Goal: Information Seeking & Learning: Learn about a topic

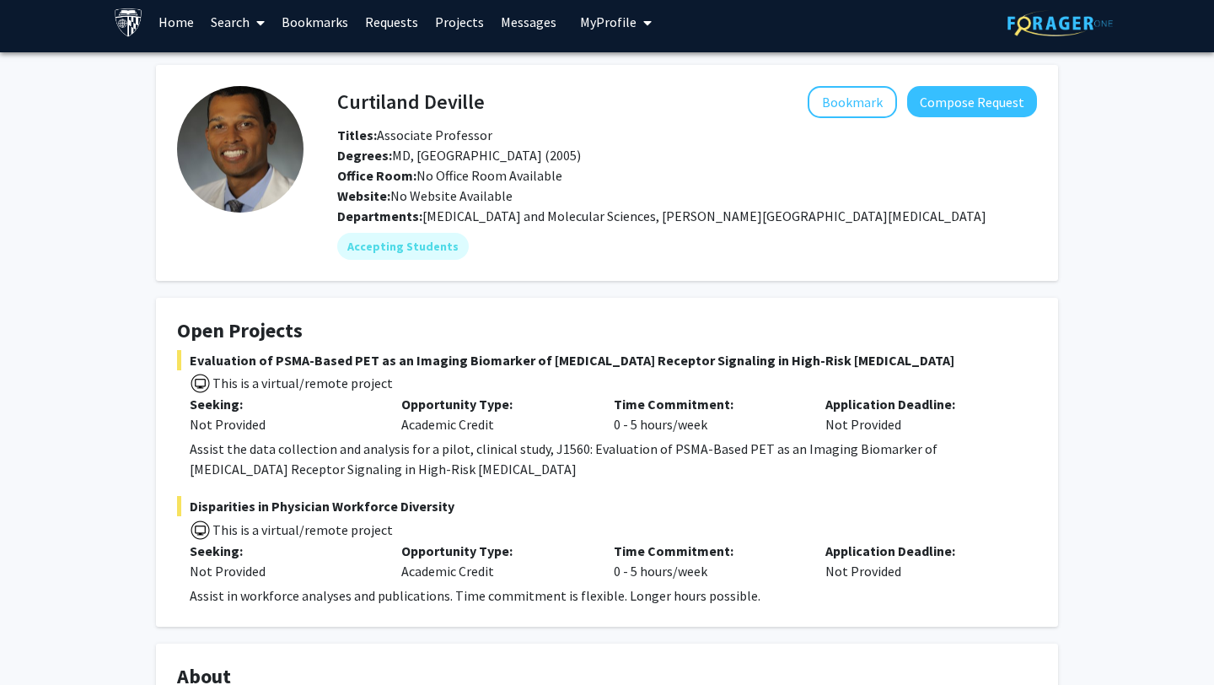
scroll to position [9, 0]
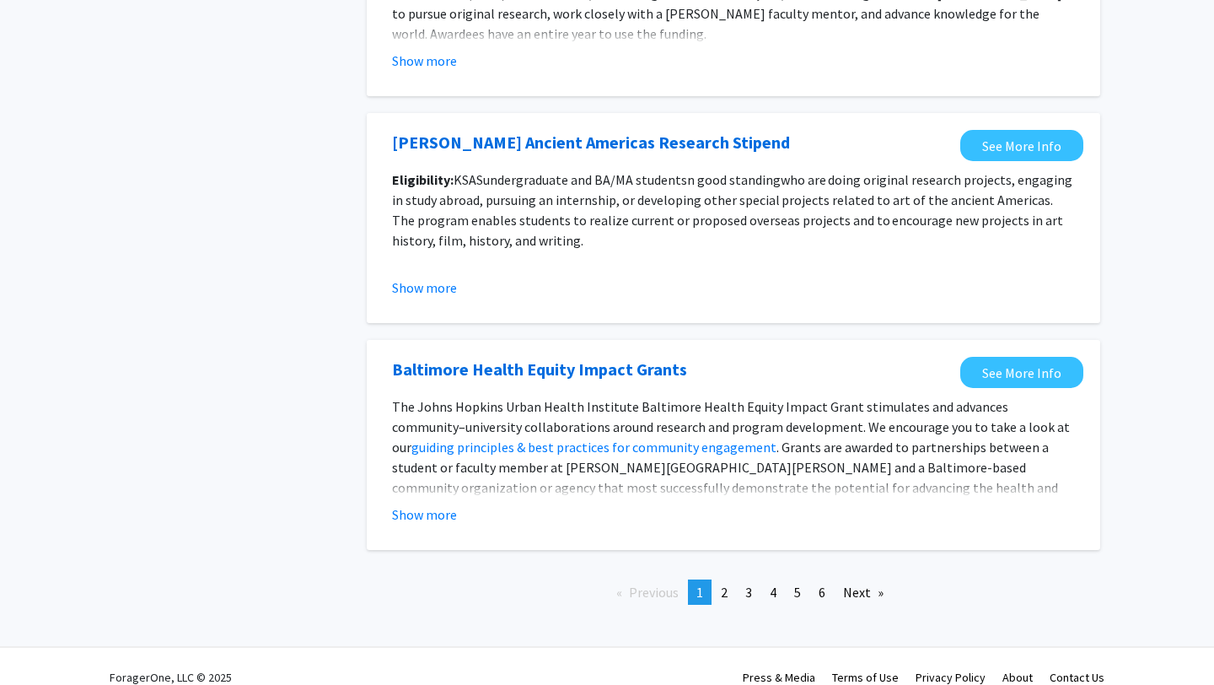
scroll to position [1826, 0]
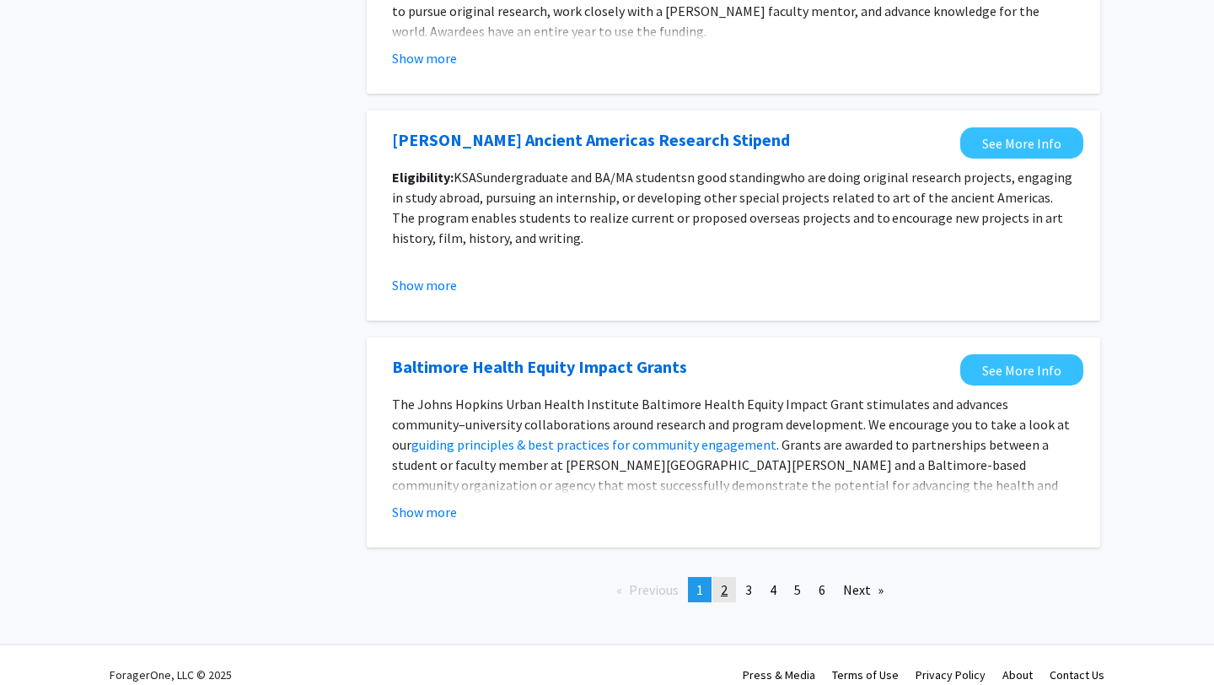
click at [729, 577] on link "page 2" at bounding box center [724, 589] width 24 height 25
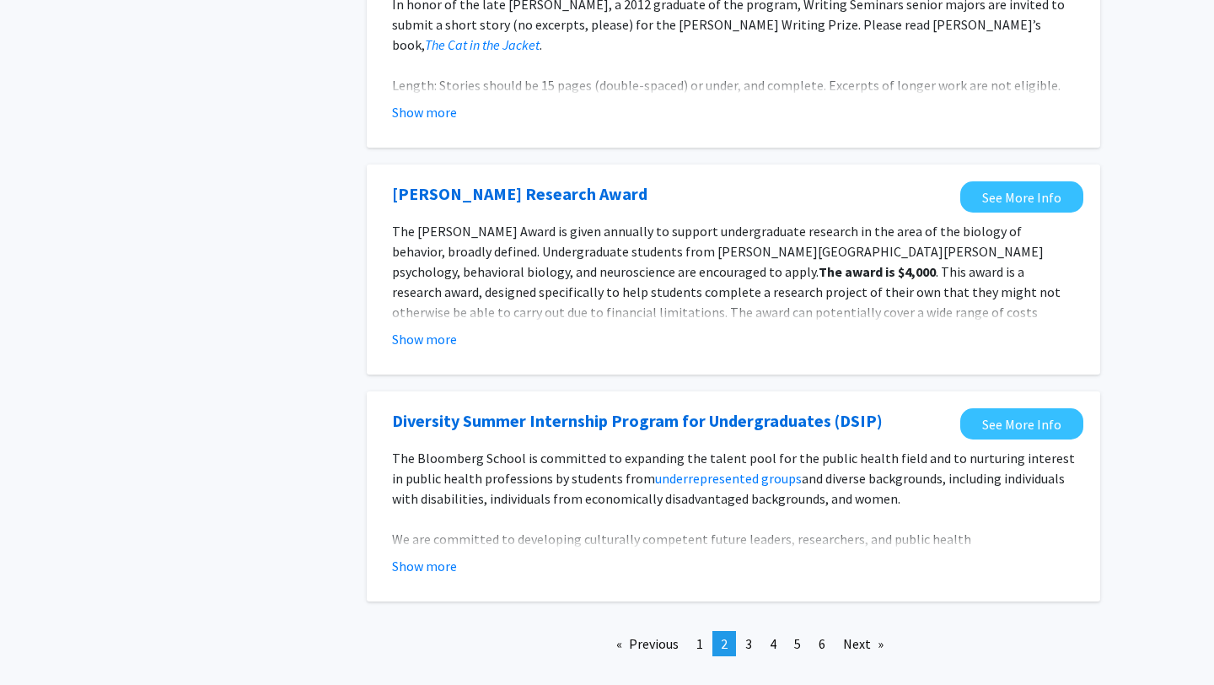
scroll to position [1843, 0]
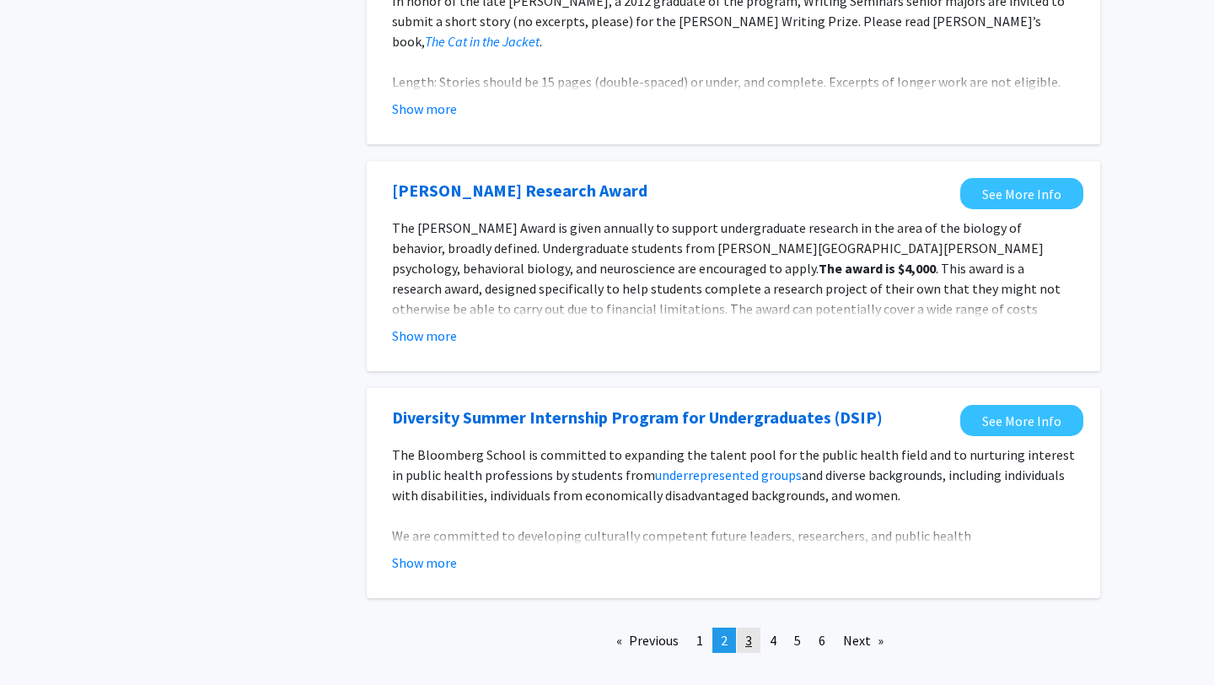
click at [751, 635] on span "3" at bounding box center [748, 639] width 7 height 17
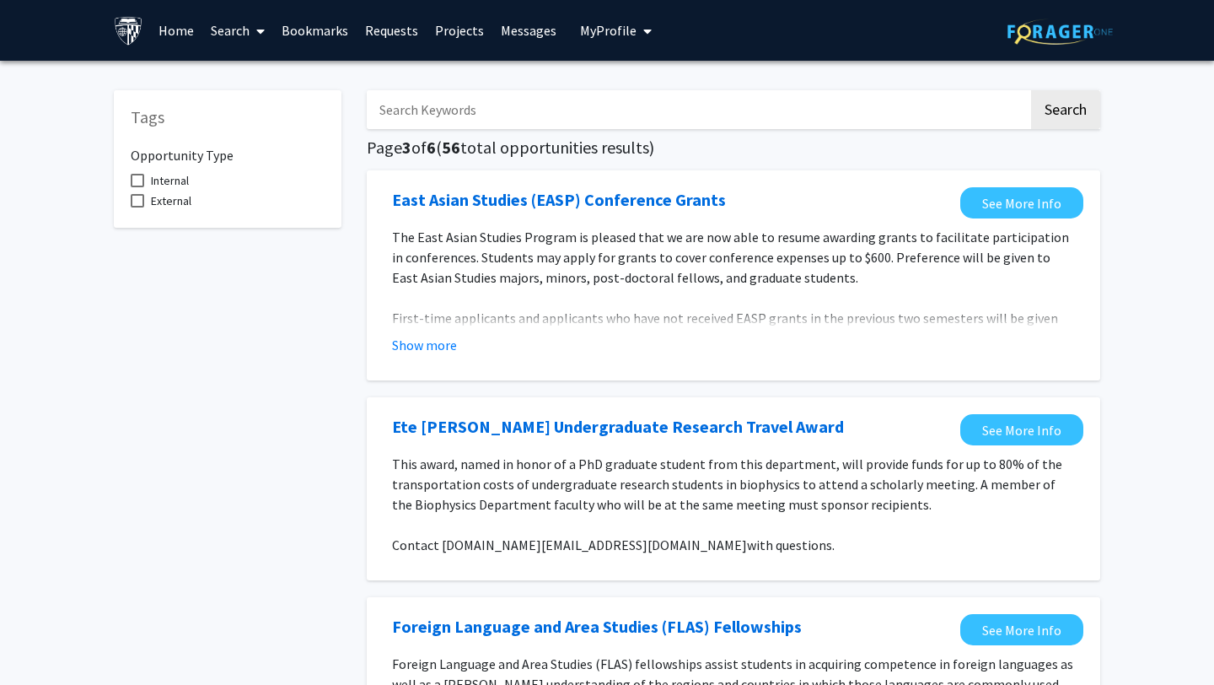
click at [492, 97] on input "Search Keywords" at bounding box center [698, 109] width 662 height 39
type input "graduate"
click at [1031, 90] on button "Search" at bounding box center [1065, 109] width 69 height 39
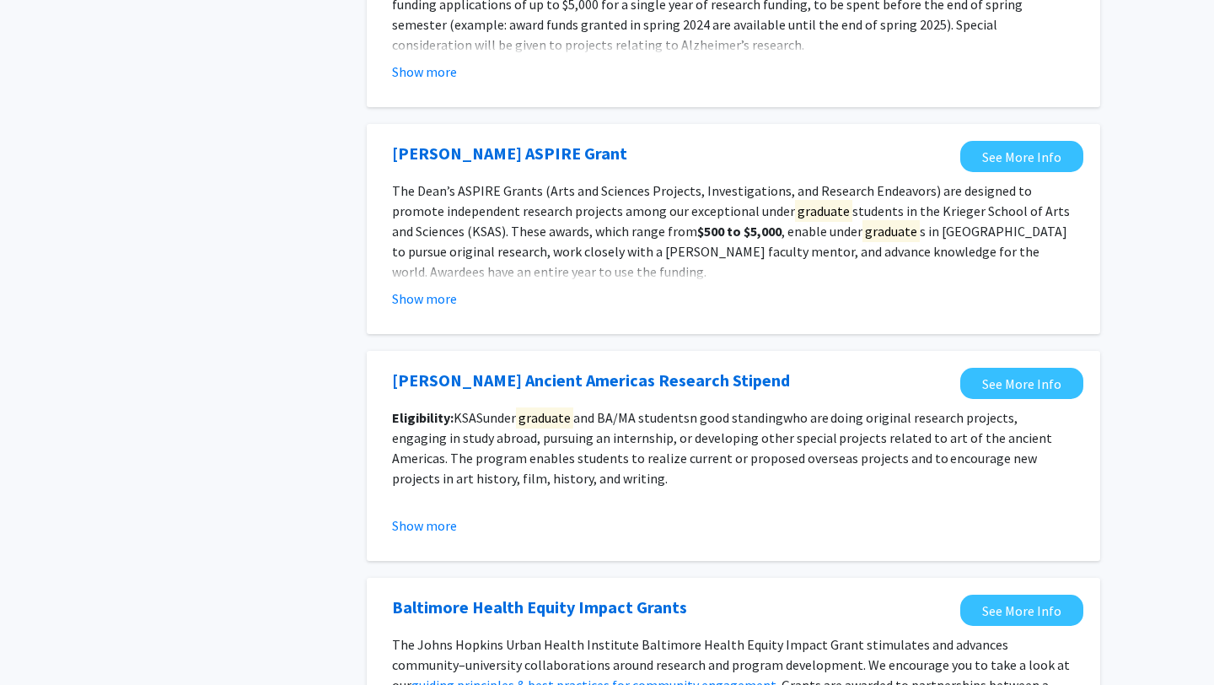
scroll to position [1201, 0]
